Goal: Task Accomplishment & Management: Manage account settings

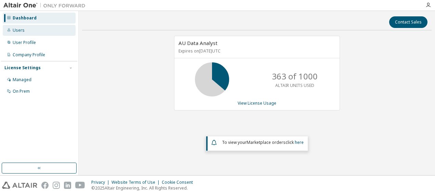
click at [19, 29] on div "Users" at bounding box center [19, 30] width 12 height 5
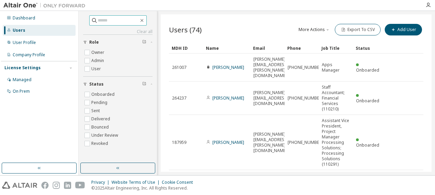
click at [118, 22] on input "text" at bounding box center [118, 20] width 41 height 7
type input "*****"
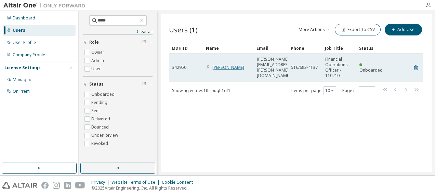
click at [224, 66] on link "[PERSON_NAME]" at bounding box center [228, 68] width 32 height 6
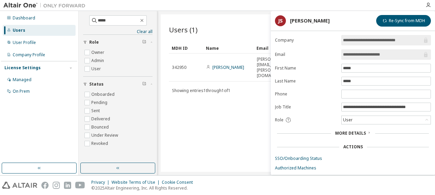
click at [230, 132] on div "Users (1) More Actions Import From CSV Export To CSV Add User Clear Load Save S…" at bounding box center [296, 93] width 271 height 158
click at [20, 83] on div "Managed" at bounding box center [39, 80] width 73 height 11
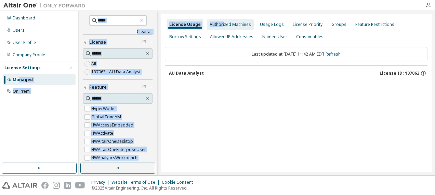
drag, startPoint x: 20, startPoint y: 83, endPoint x: 220, endPoint y: 19, distance: 210.1
click at [220, 19] on div "Dashboard Users User Profile Company Profile License Settings Managed On Prem *…" at bounding box center [217, 93] width 435 height 165
click at [220, 19] on div "Authorized Machines" at bounding box center [230, 24] width 47 height 11
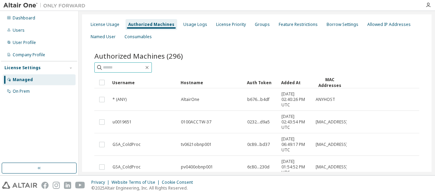
click at [126, 69] on input "text" at bounding box center [123, 67] width 41 height 7
type input "*****"
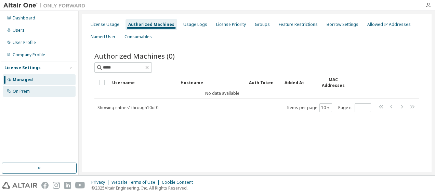
click at [21, 94] on div "On Prem" at bounding box center [21, 91] width 17 height 5
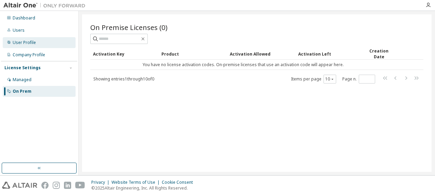
click at [28, 40] on div "User Profile" at bounding box center [39, 42] width 73 height 11
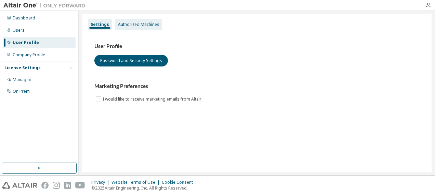
click at [136, 20] on div "Authorized Machines" at bounding box center [138, 24] width 47 height 11
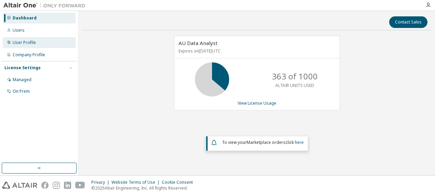
click at [25, 43] on div "User Profile" at bounding box center [24, 42] width 23 height 5
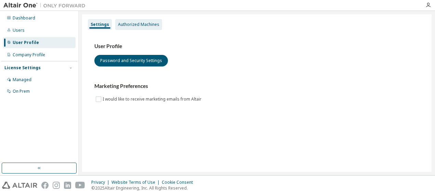
click at [146, 25] on div "Authorized Machines" at bounding box center [138, 24] width 41 height 5
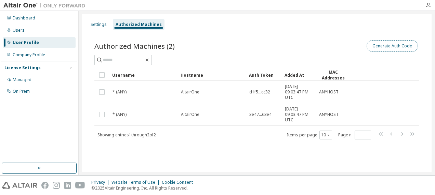
click at [387, 44] on button "Generate Auth Code" at bounding box center [391, 46] width 51 height 12
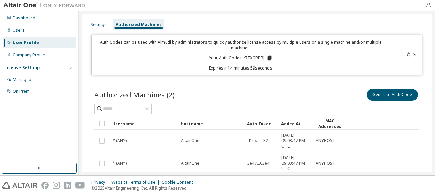
click at [270, 57] on icon at bounding box center [269, 58] width 6 height 6
